Goal: Transaction & Acquisition: Purchase product/service

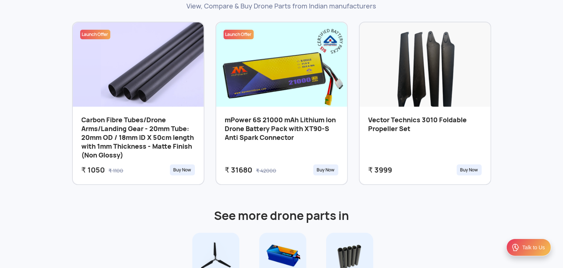
scroll to position [341, 0]
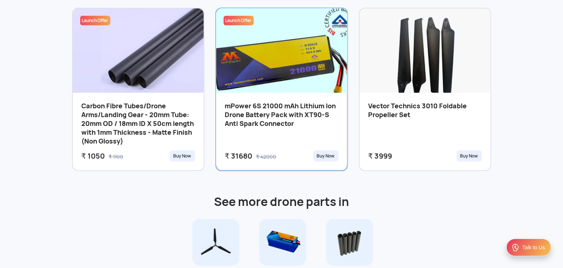
click at [274, 110] on h3 "mPower 6S 21000 mAh Lithium Ion Drone Battery Pack with XT90-S Anti Spark Conne…" at bounding box center [281, 125] width 113 height 46
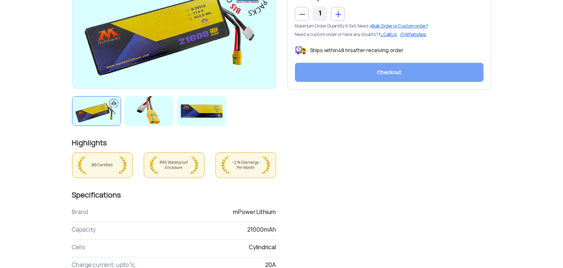
scroll to position [224, 0]
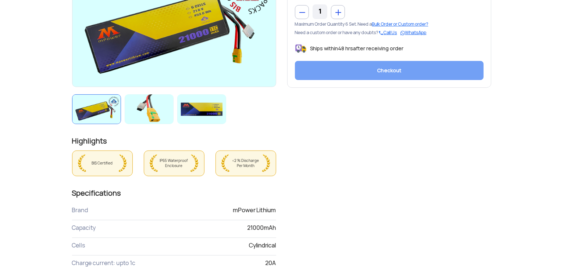
click at [148, 108] on img at bounding box center [149, 110] width 49 height 30
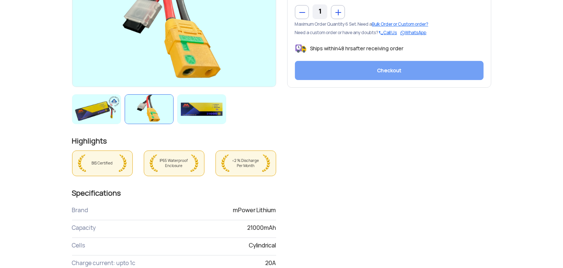
click at [207, 109] on img at bounding box center [201, 110] width 49 height 30
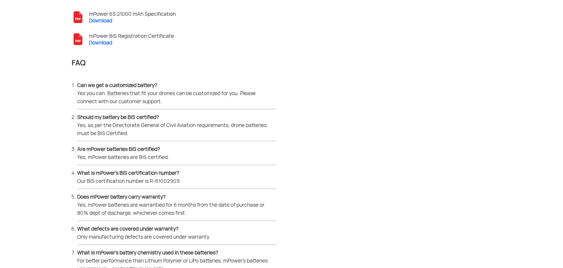
scroll to position [778, 0]
